Goal: Information Seeking & Learning: Learn about a topic

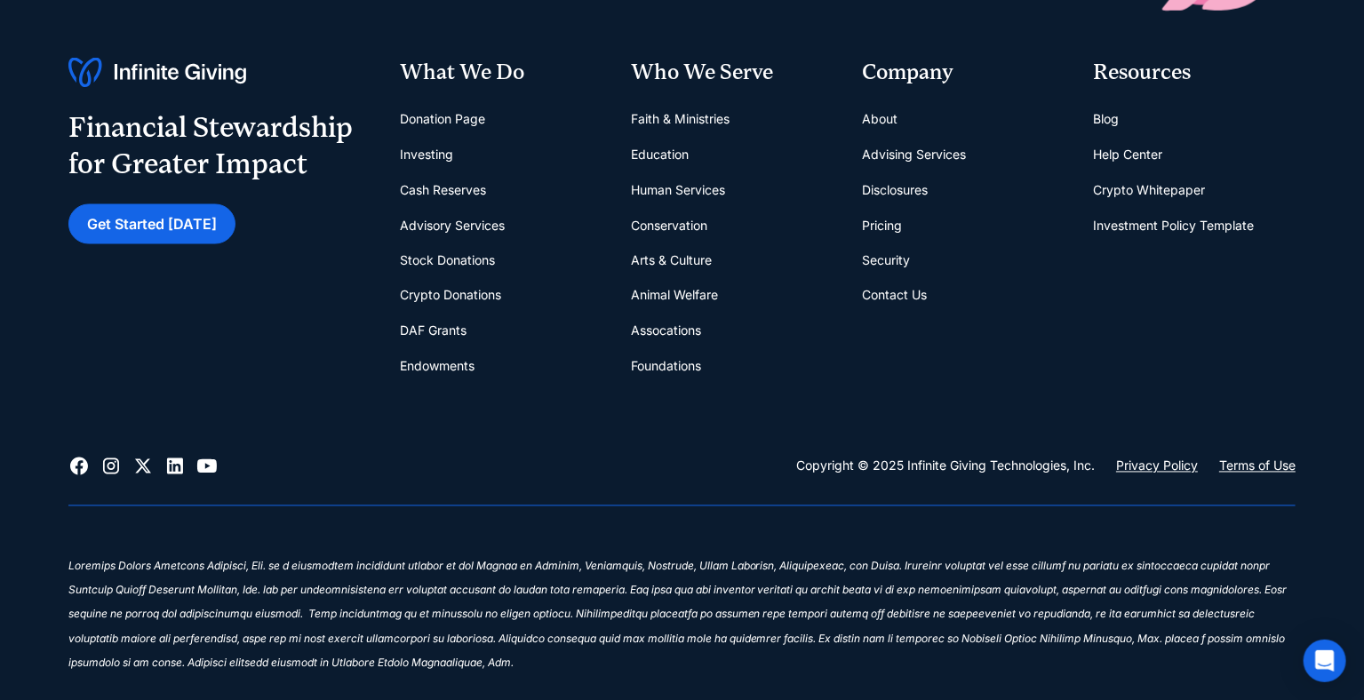
scroll to position [7260, 0]
click at [879, 295] on link "Contact Us" at bounding box center [894, 297] width 65 height 36
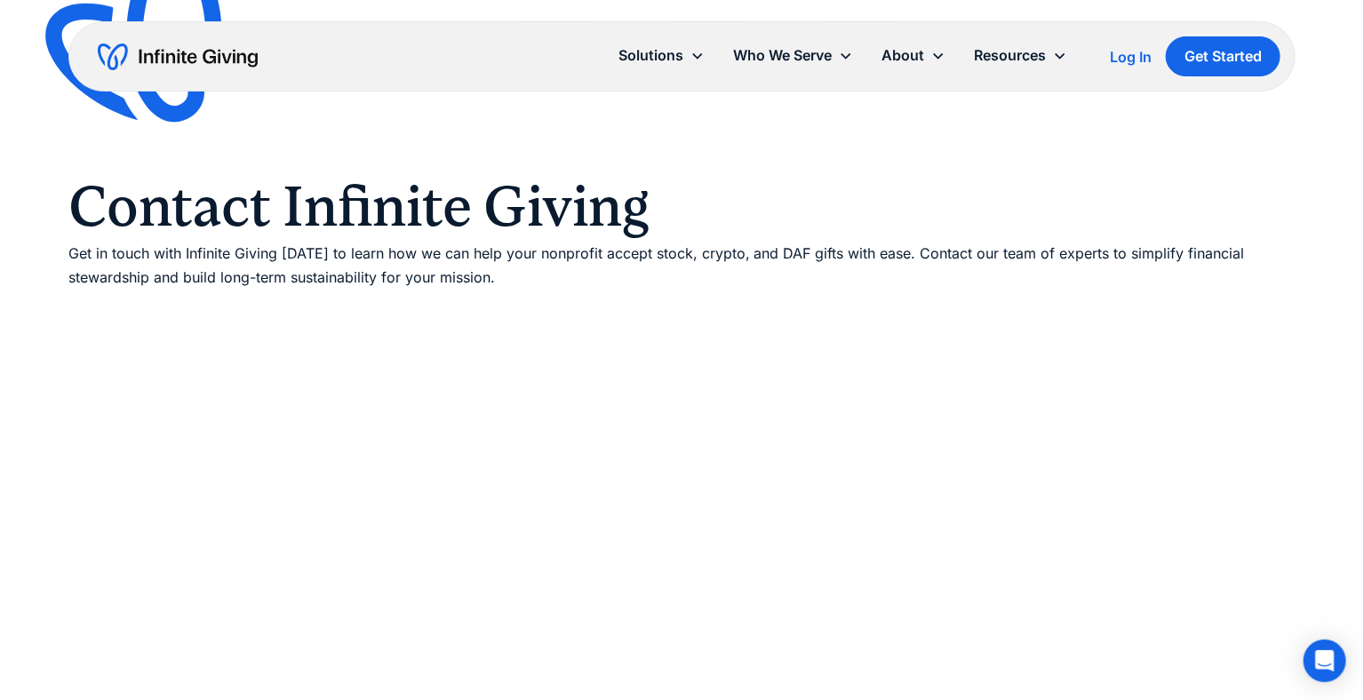
scroll to position [5, 0]
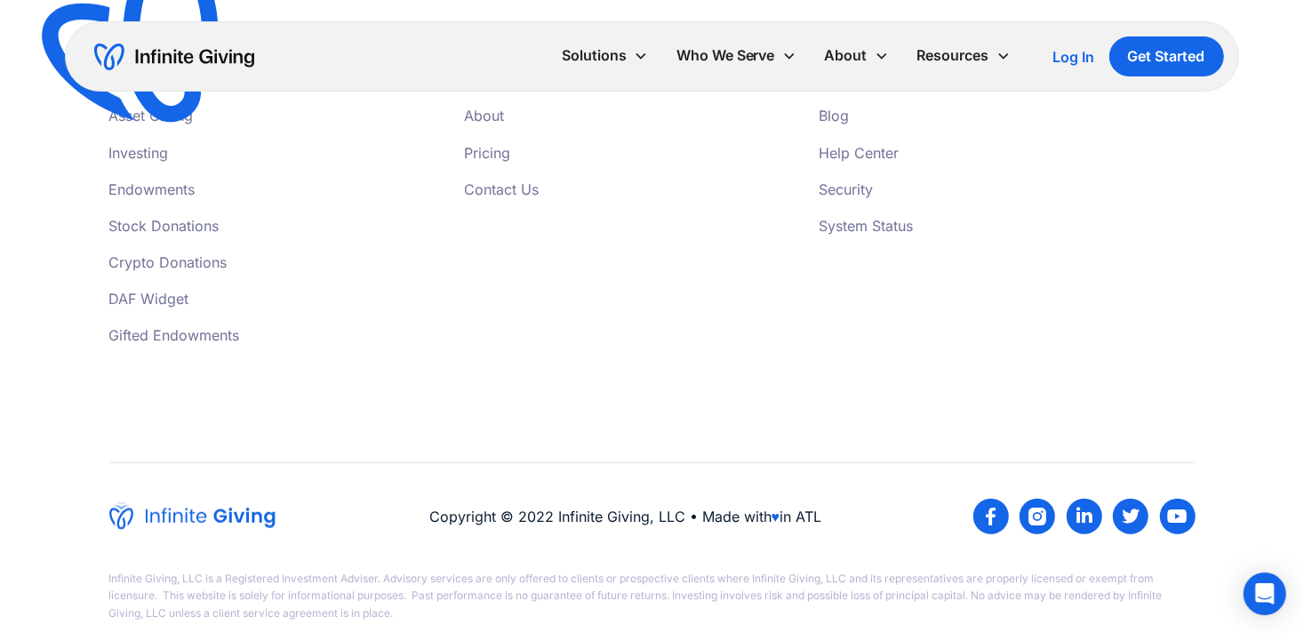
scroll to position [770, 0]
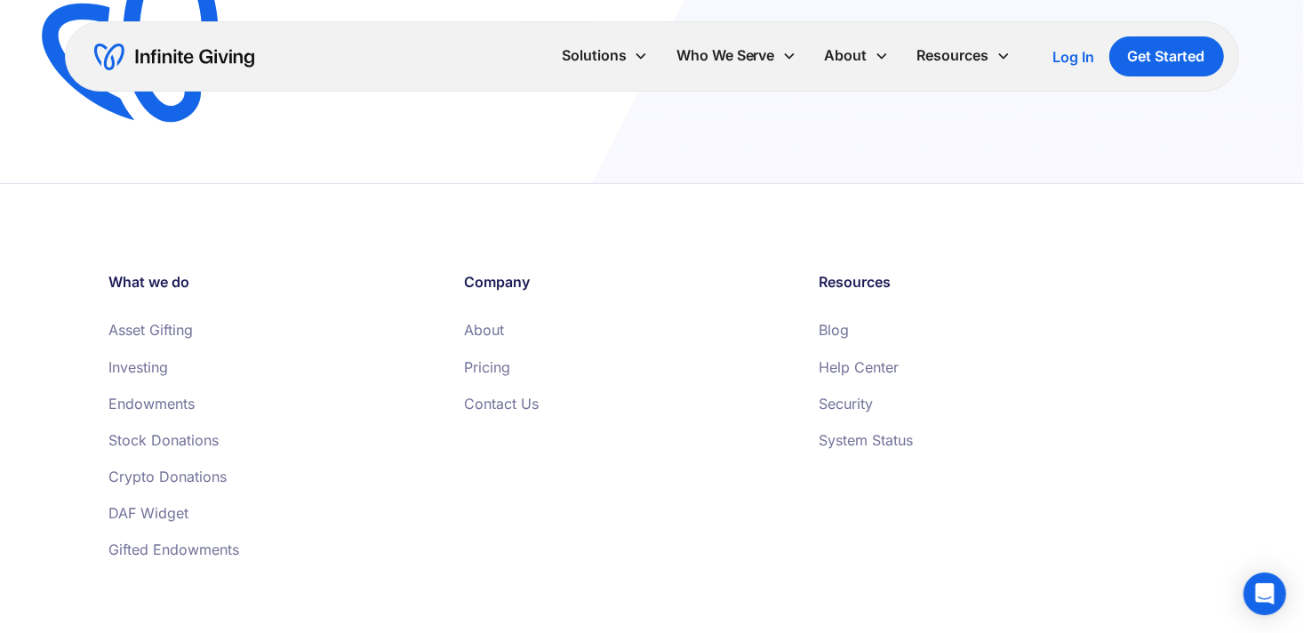
scroll to position [902, 0]
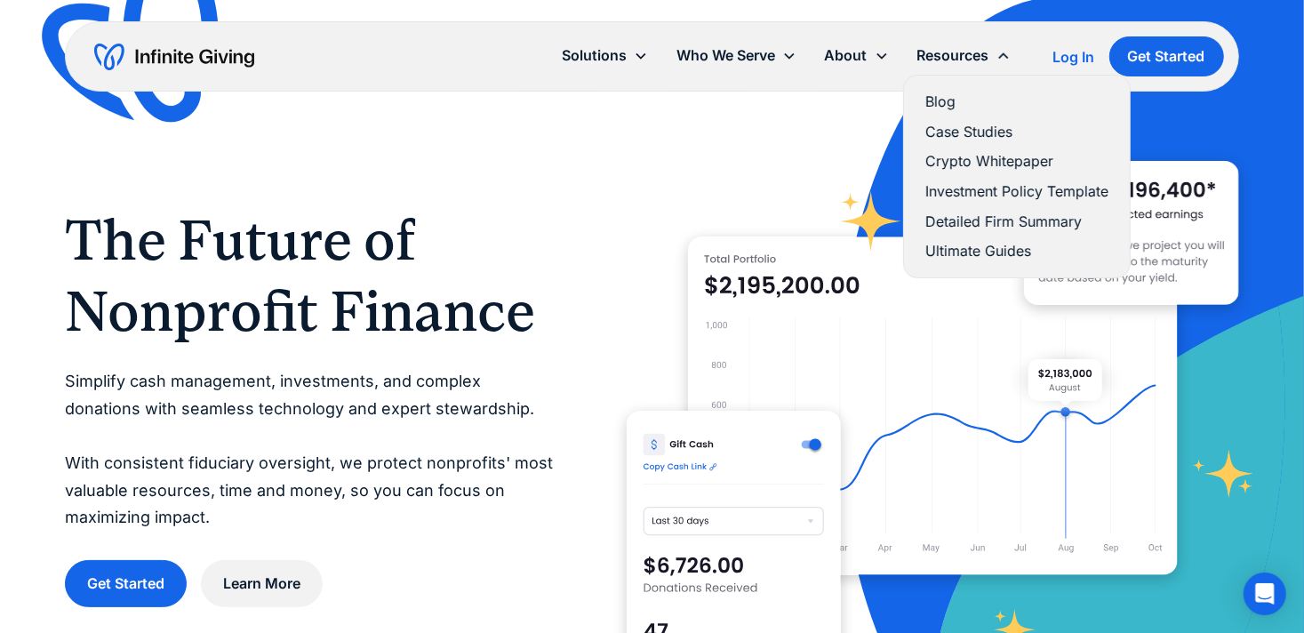
click at [956, 93] on link "Blog" at bounding box center [1016, 102] width 183 height 24
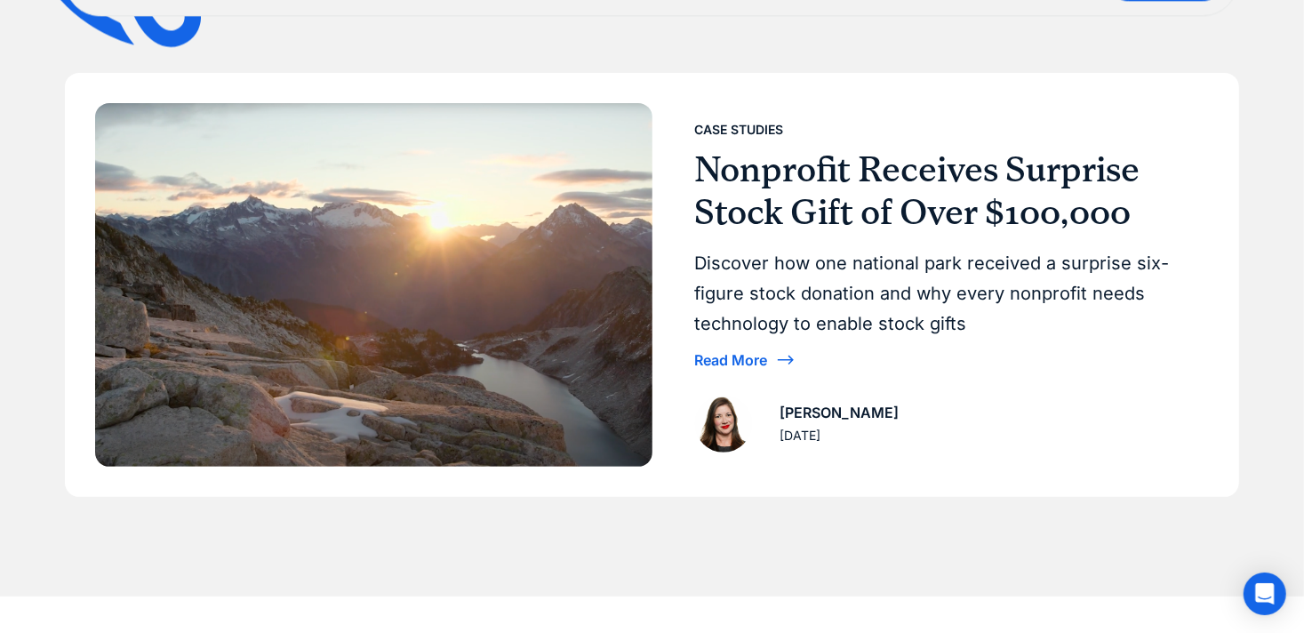
scroll to position [343, 0]
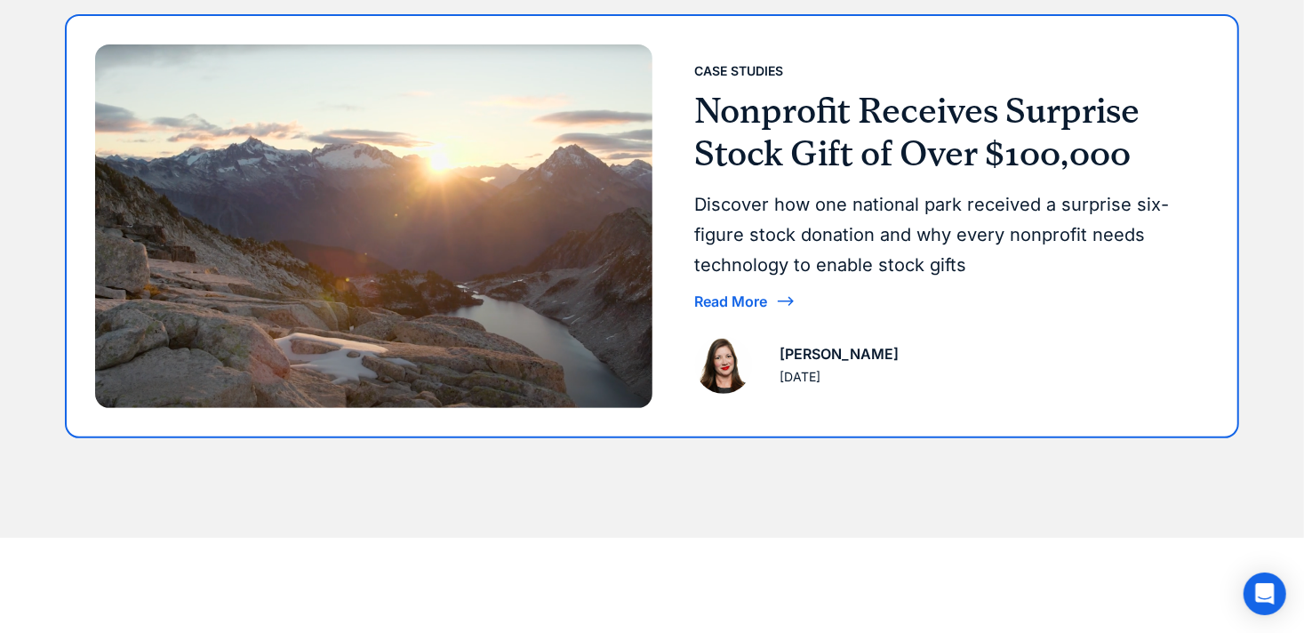
click at [902, 127] on h3 "Nonprofit Receives Surprise Stock Gift of Over $100,000" at bounding box center [945, 132] width 500 height 85
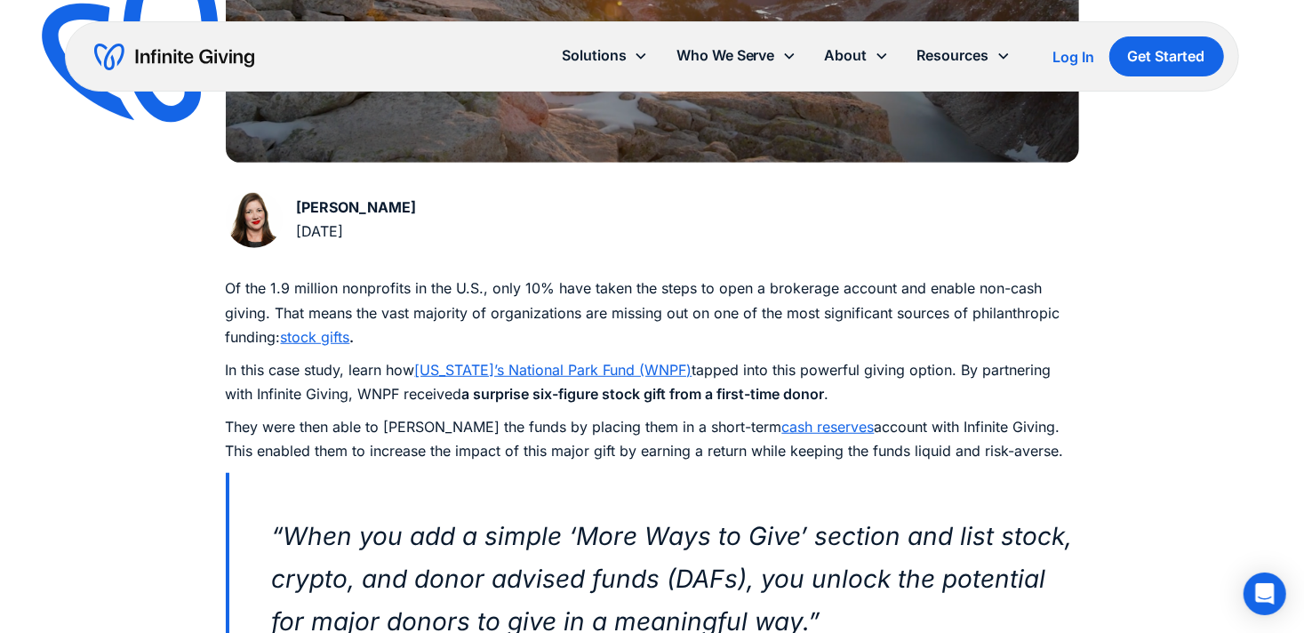
scroll to position [729, 0]
